Goal: Transaction & Acquisition: Purchase product/service

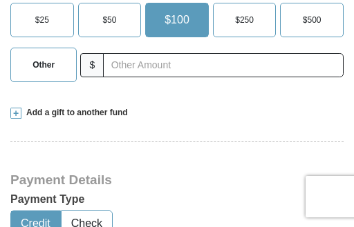
scroll to position [449, 0]
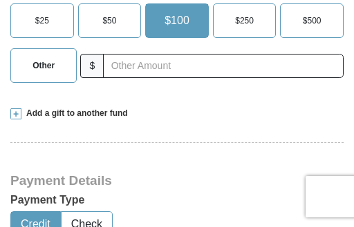
click at [21, 108] on span "Add a gift to another fund" at bounding box center [74, 114] width 106 height 12
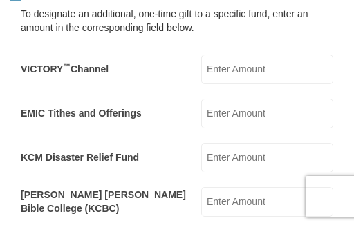
scroll to position [558, 0]
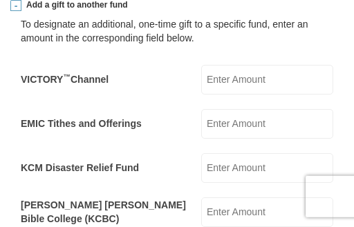
click at [273, 109] on input "EMIC Tithes and Offerings" at bounding box center [267, 124] width 132 height 30
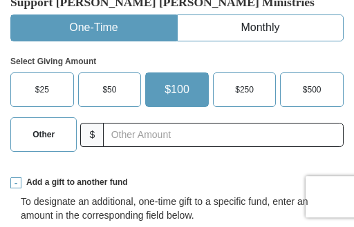
scroll to position [379, 0]
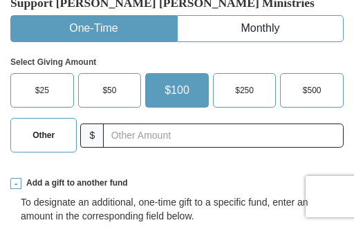
type input "280.00"
click at [61, 120] on label "Other" at bounding box center [43, 135] width 65 height 33
click at [0, 0] on input "Other" at bounding box center [0, 0] width 0 height 0
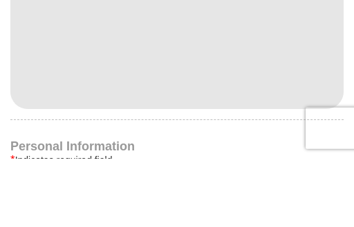
scroll to position [960, 0]
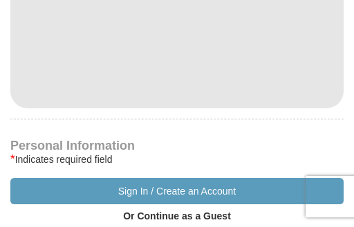
click at [226, 178] on button "Sign In / Create an Account" at bounding box center [176, 191] width 333 height 26
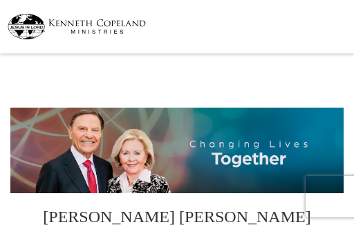
select select "NY"
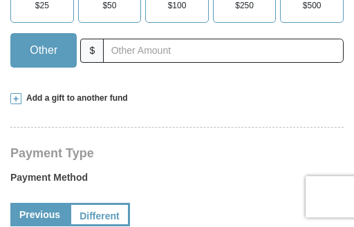
click at [17, 93] on span at bounding box center [15, 98] width 11 height 11
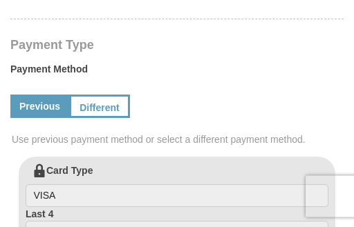
scroll to position [749, 0]
click at [104, 95] on link "Different" at bounding box center [99, 106] width 61 height 23
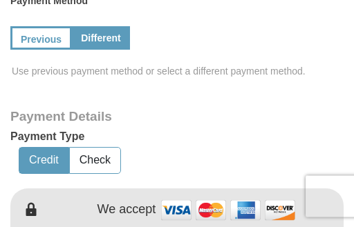
scroll to position [817, 0]
click at [53, 26] on link "Previous" at bounding box center [40, 37] width 61 height 23
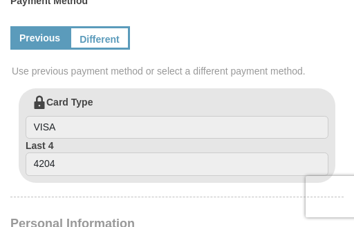
click at [112, 26] on link "Different" at bounding box center [99, 37] width 61 height 23
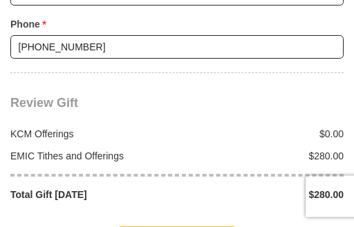
scroll to position [1734, 0]
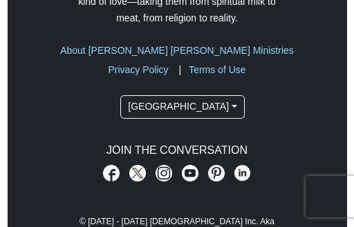
scroll to position [714, 0]
